Goal: Find specific fact: Find specific fact

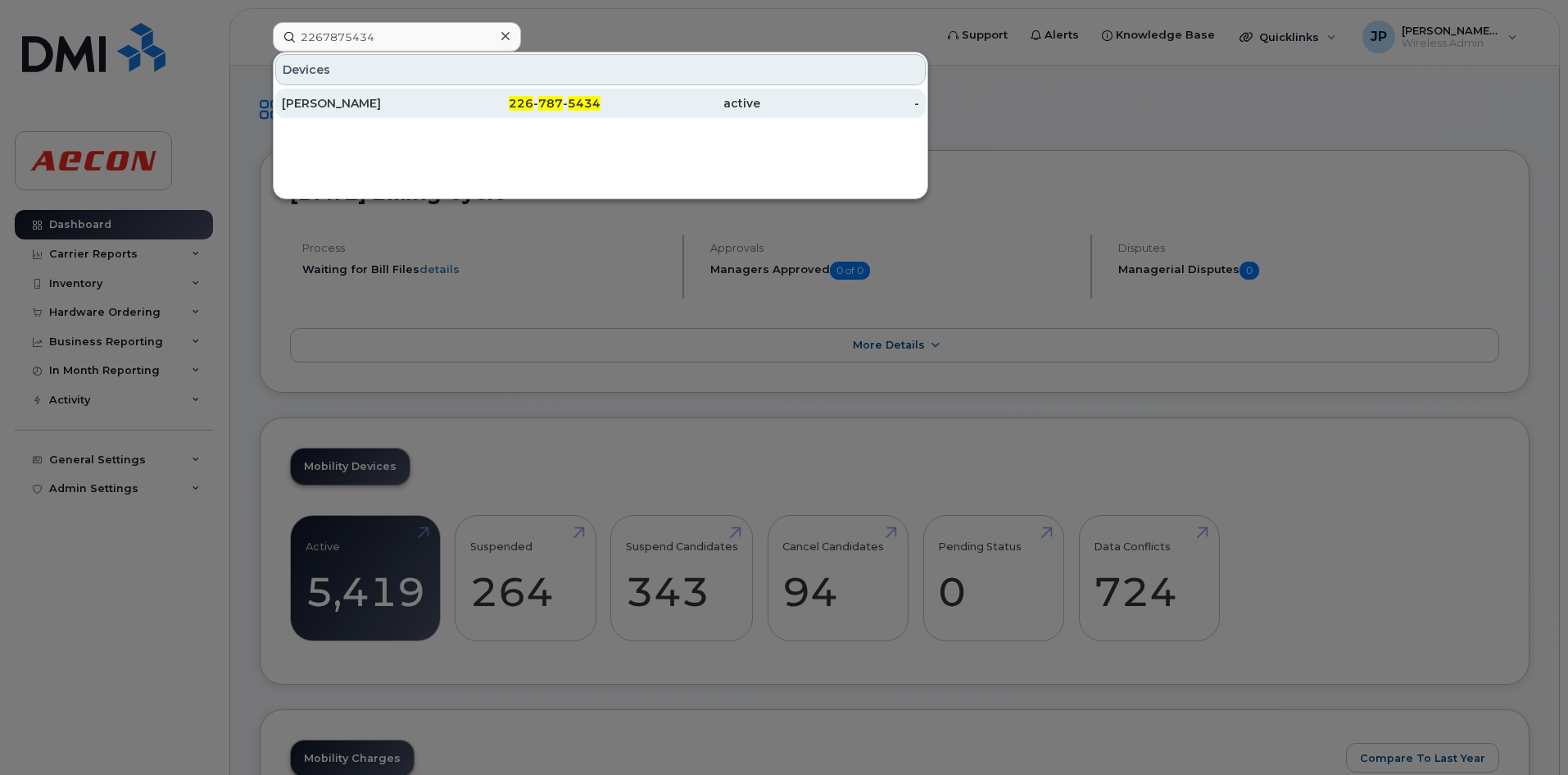
type input "2267875434"
click at [447, 102] on div "226 - 787 - 5434" at bounding box center [521, 103] width 160 height 16
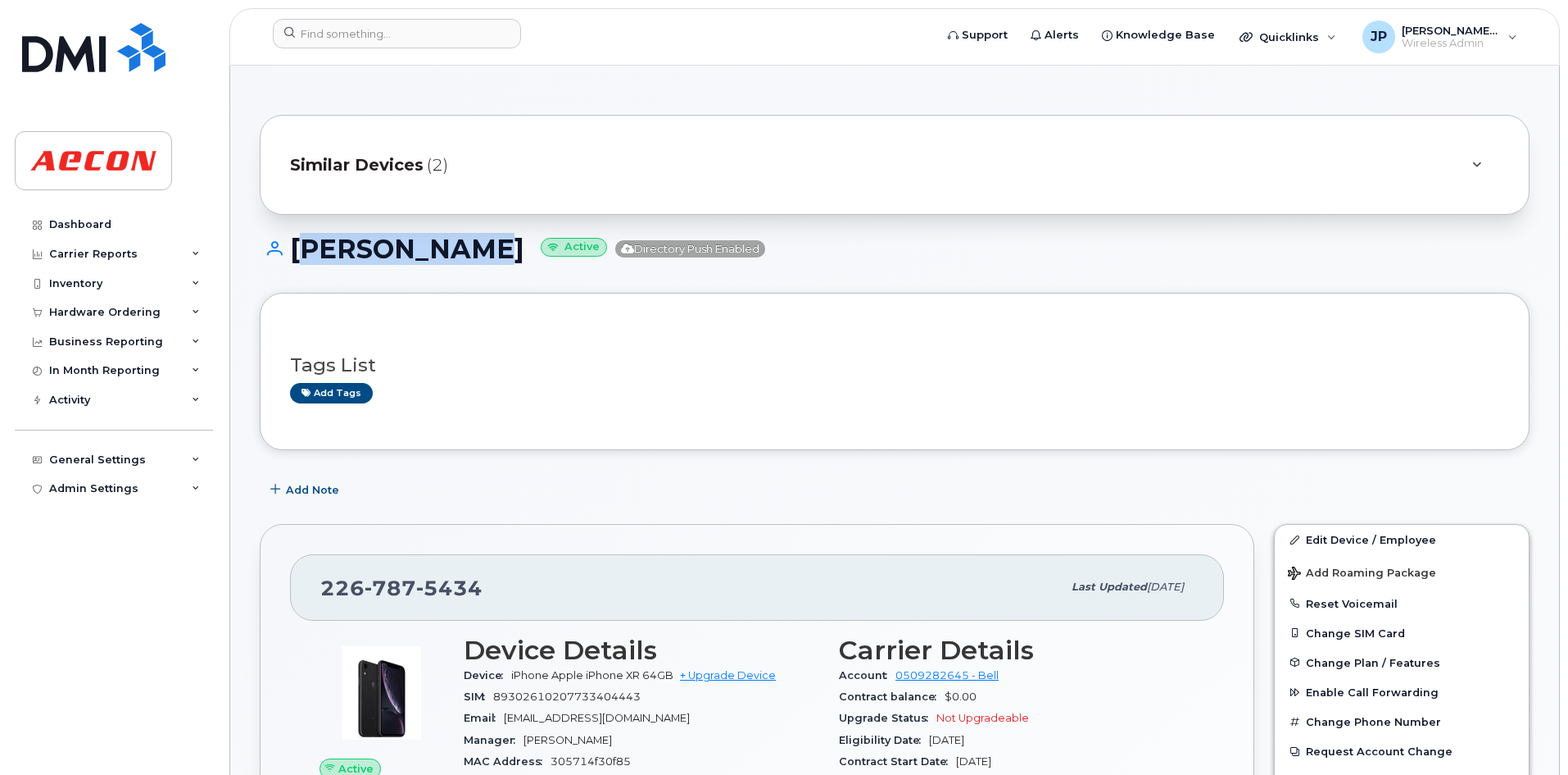
drag, startPoint x: 453, startPoint y: 249, endPoint x: 292, endPoint y: 249, distance: 161.0
click at [292, 249] on h1 "Kevin Mertz Active Directory Push Enabled" at bounding box center [894, 249] width 1270 height 29
copy h1 "[PERSON_NAME]"
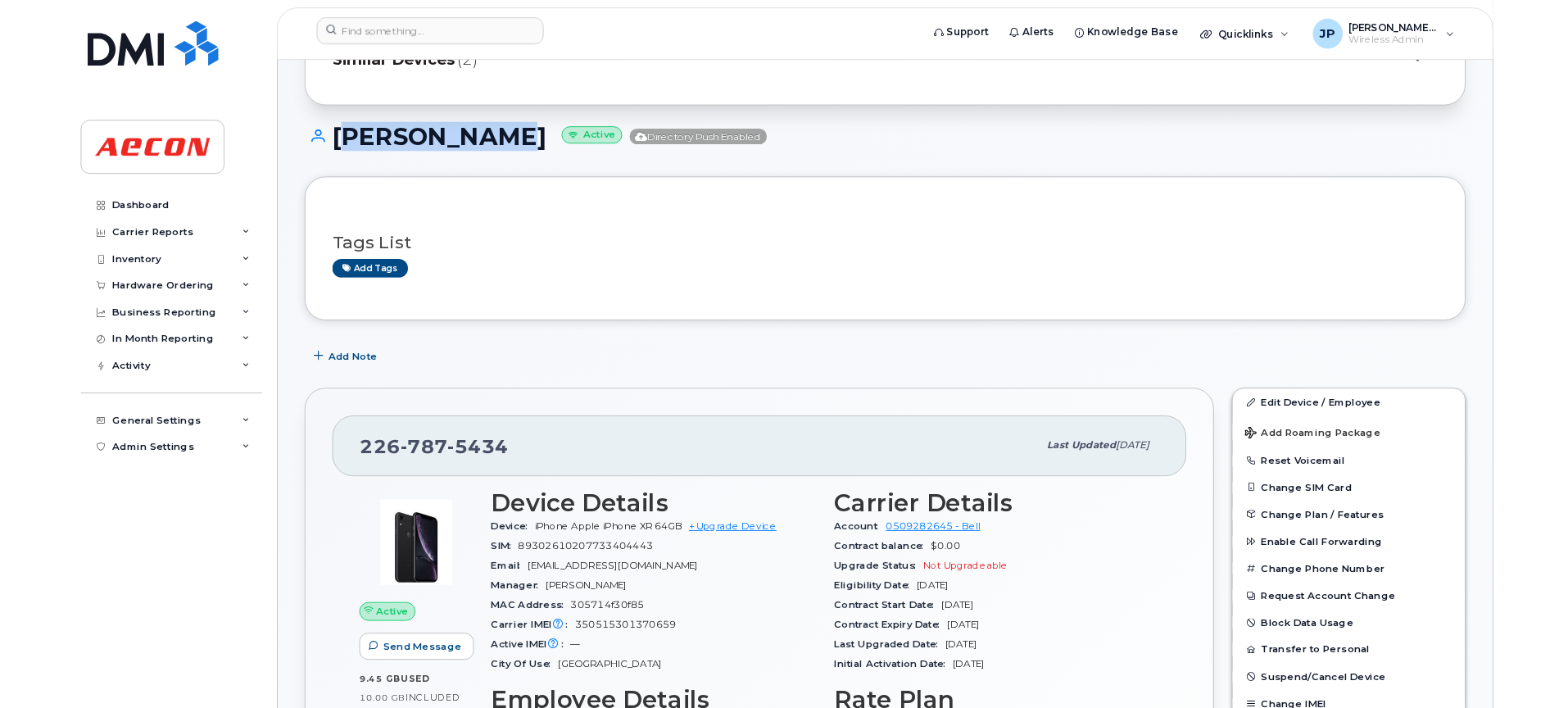
scroll to position [100, 0]
